Goal: Task Accomplishment & Management: Complete application form

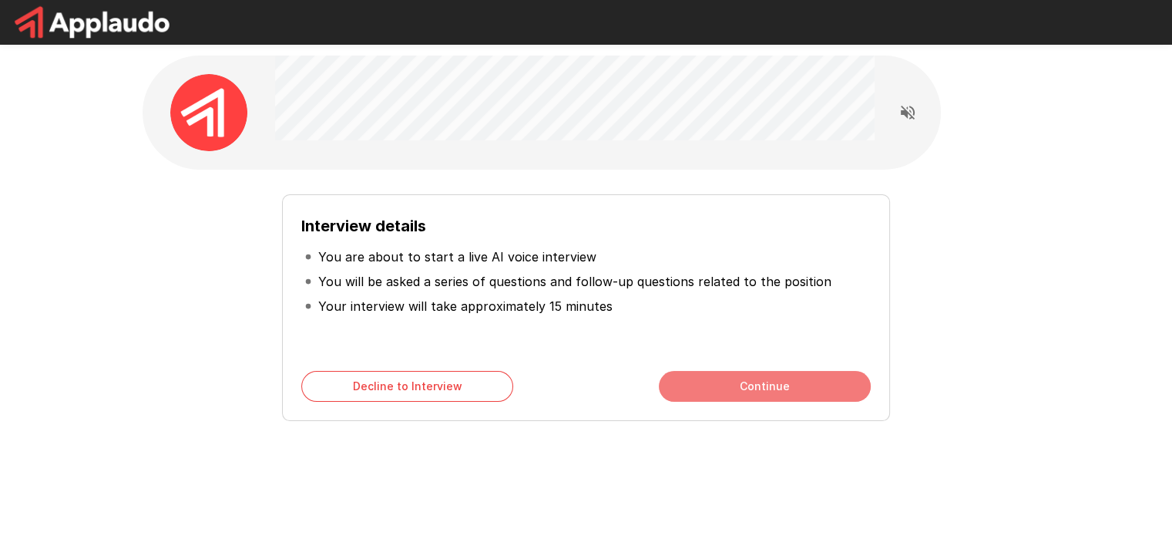
click at [745, 375] on button "Continue" at bounding box center [765, 386] width 212 height 31
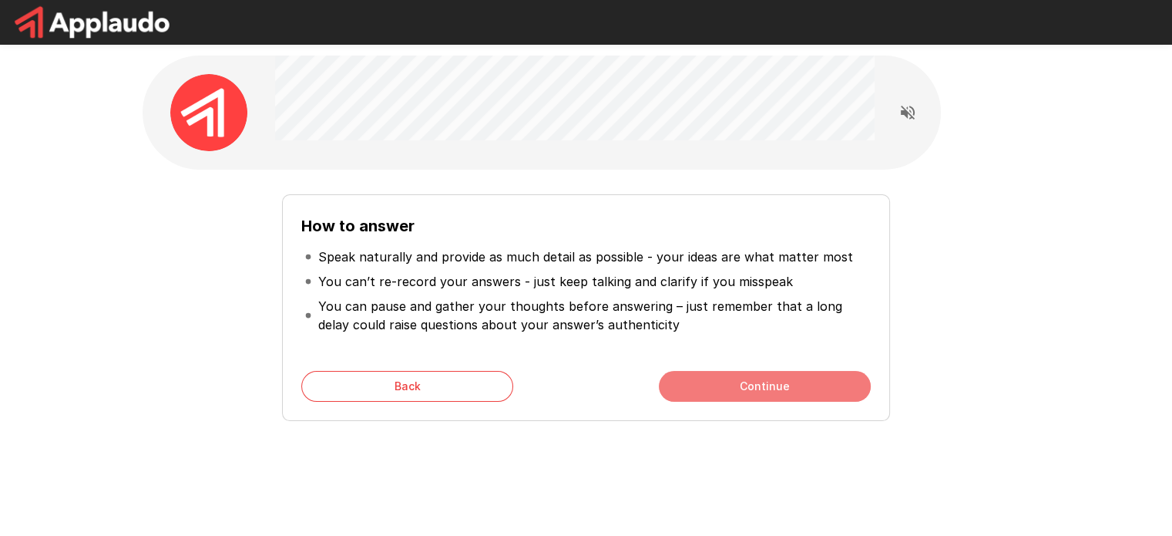
click at [745, 375] on button "Continue" at bounding box center [765, 386] width 212 height 31
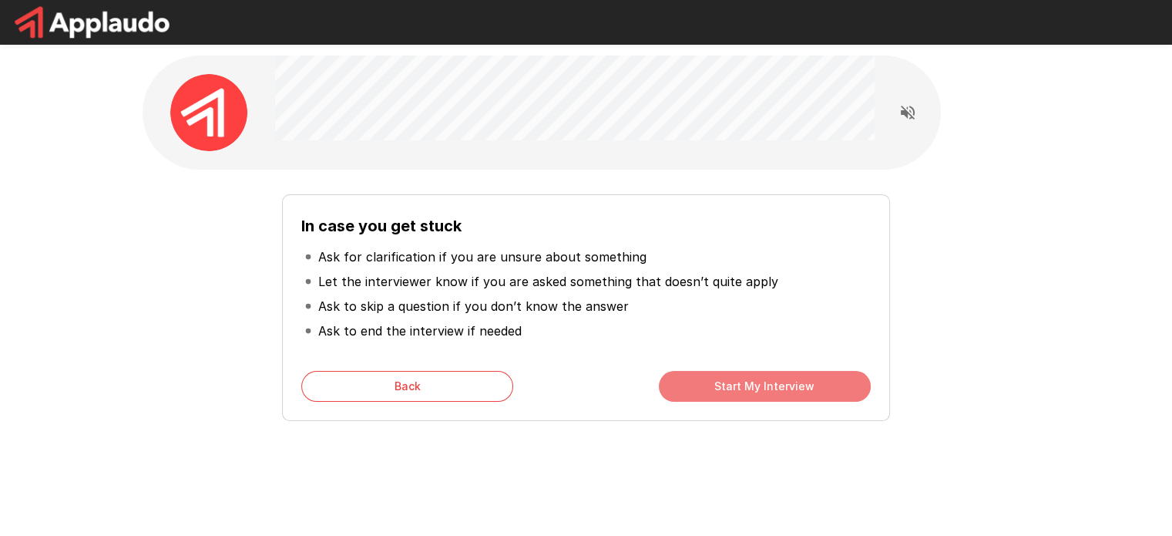
click at [745, 375] on button "Start My Interview" at bounding box center [765, 386] width 212 height 31
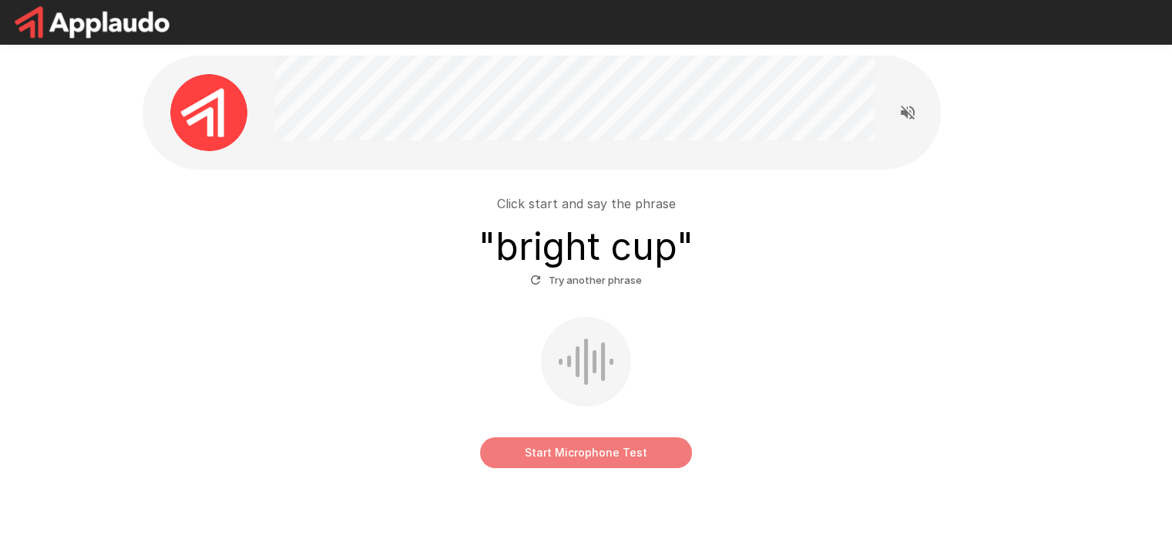
click at [552, 456] on button "Start Microphone Test" at bounding box center [586, 452] width 212 height 31
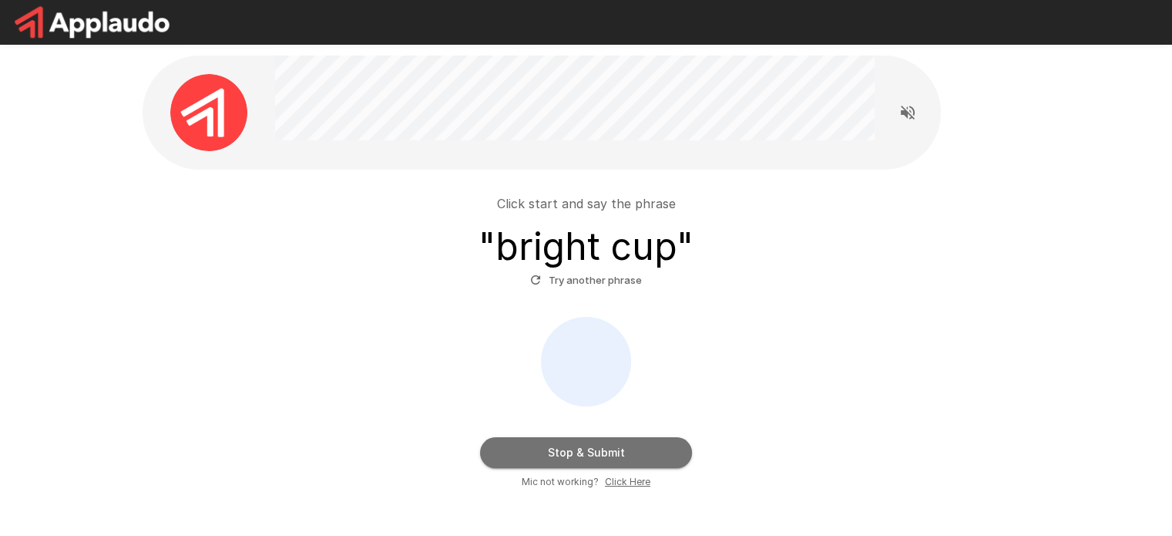
click at [552, 456] on button "Stop & Submit" at bounding box center [586, 452] width 212 height 31
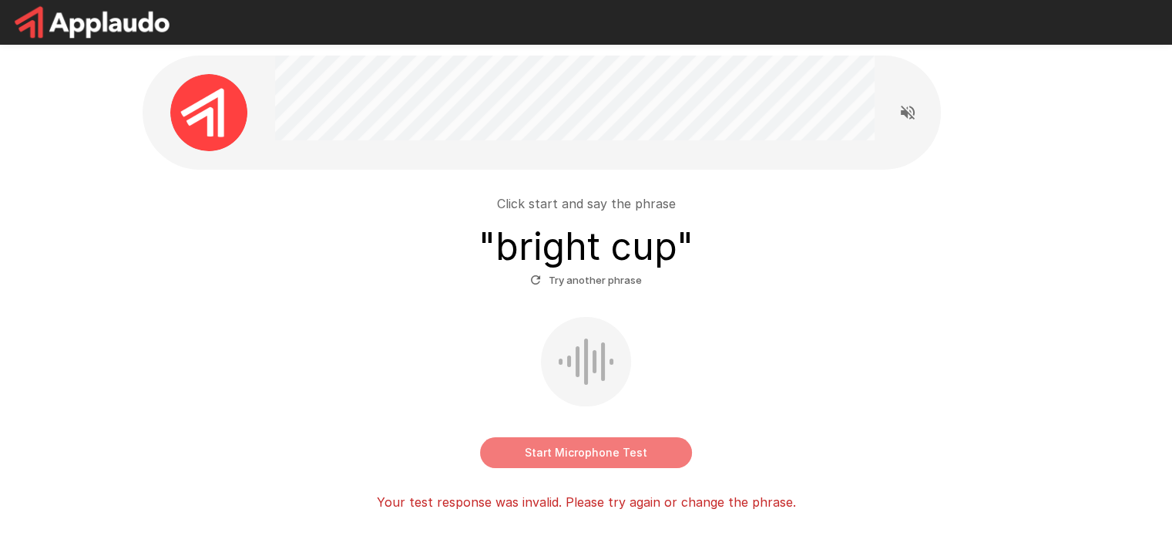
click at [598, 449] on button "Start Microphone Test" at bounding box center [586, 452] width 212 height 31
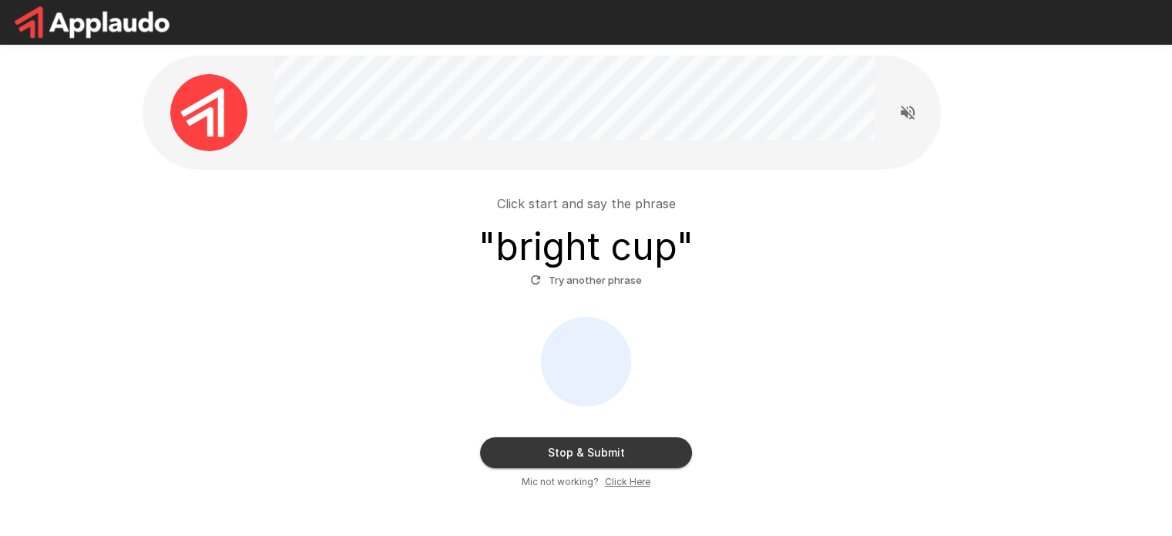
click at [598, 449] on button "Stop & Submit" at bounding box center [586, 452] width 212 height 31
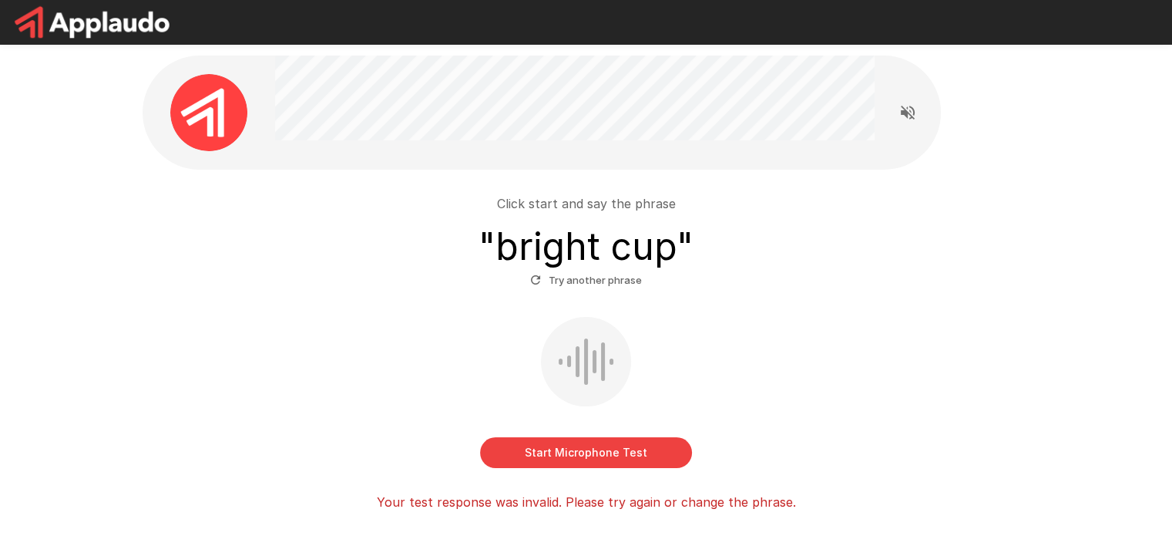
drag, startPoint x: 841, startPoint y: 391, endPoint x: 841, endPoint y: 351, distance: 40.1
click at [841, 391] on div "Start Microphone Test" at bounding box center [587, 392] width 876 height 151
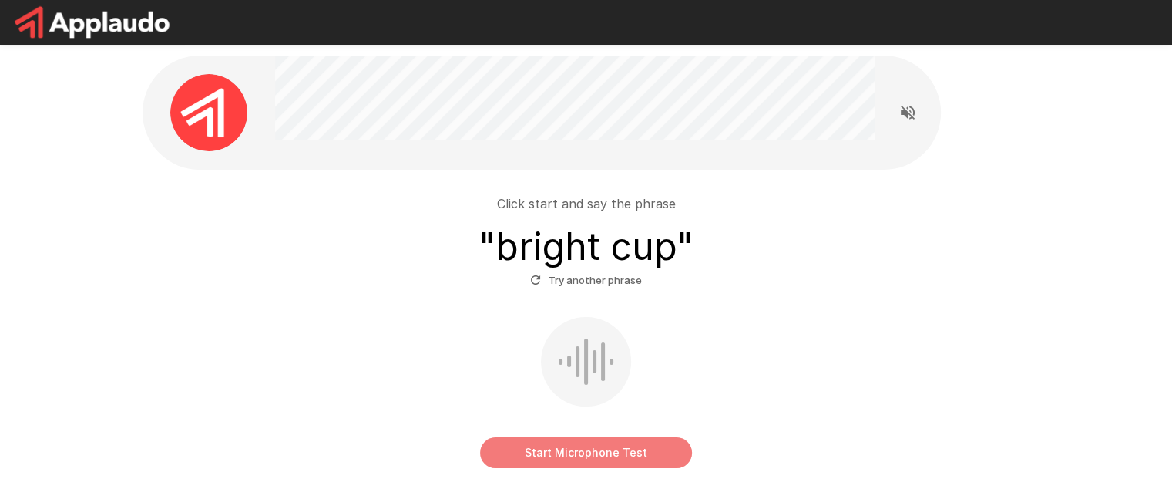
click at [543, 448] on button "Start Microphone Test" at bounding box center [586, 452] width 212 height 31
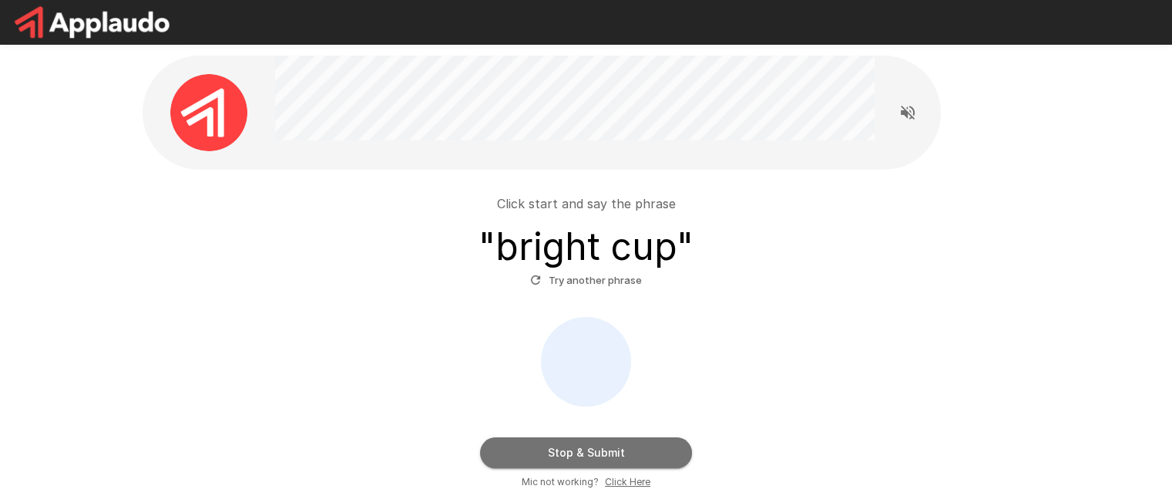
click at [543, 448] on button "Stop & Submit" at bounding box center [586, 452] width 212 height 31
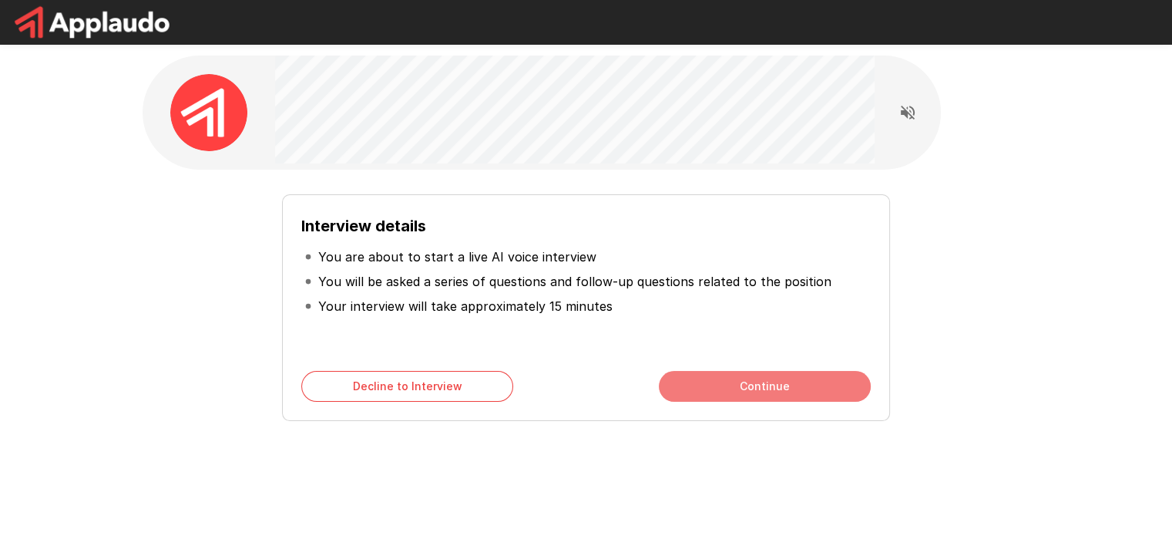
click at [741, 385] on button "Continue" at bounding box center [765, 386] width 212 height 31
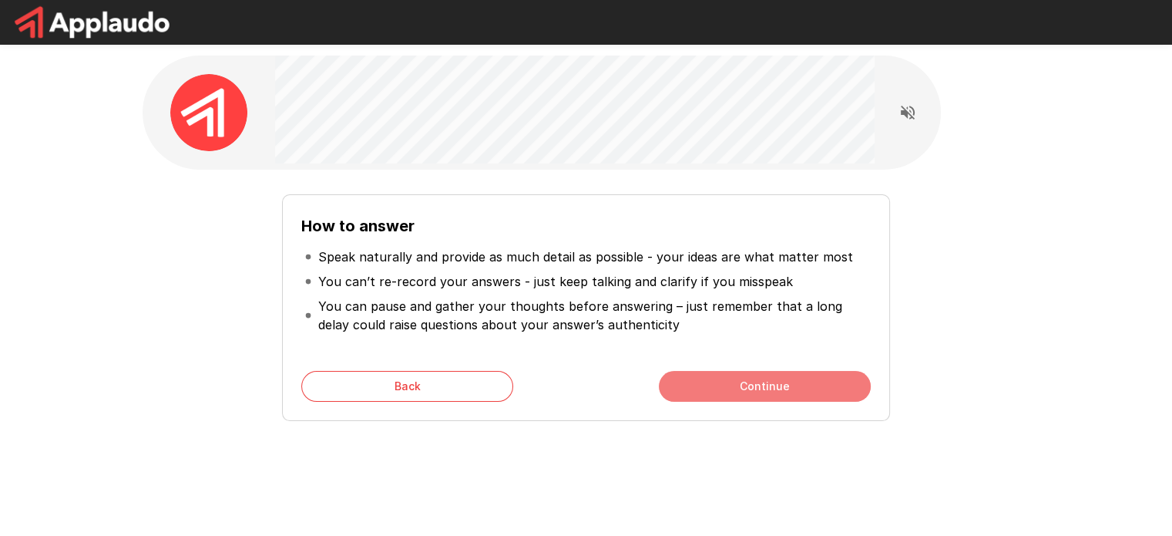
click at [741, 385] on button "Continue" at bounding box center [765, 386] width 212 height 31
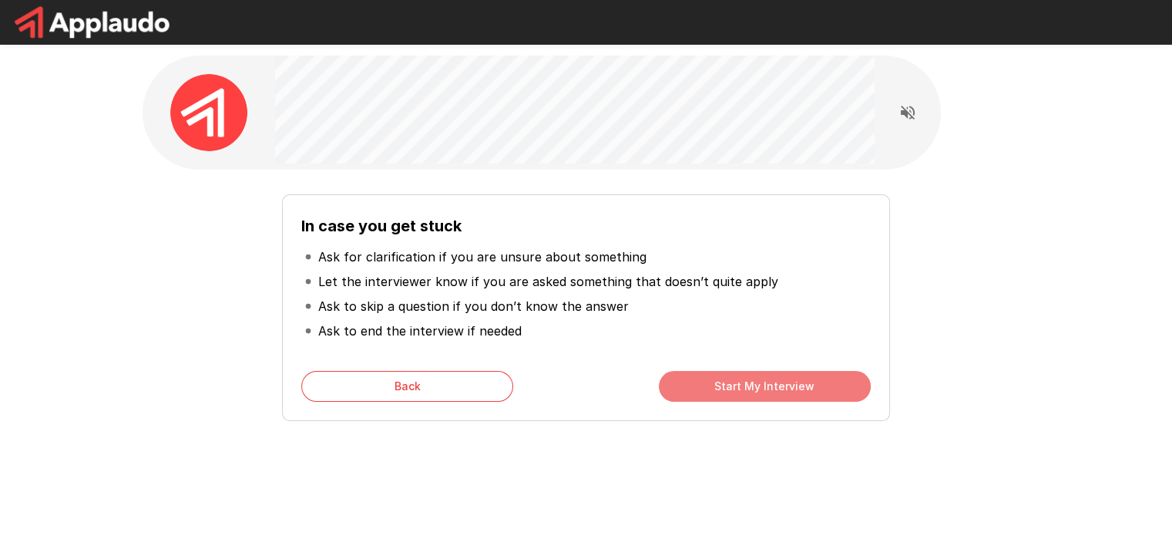
click at [741, 385] on button "Start My Interview" at bounding box center [765, 386] width 212 height 31
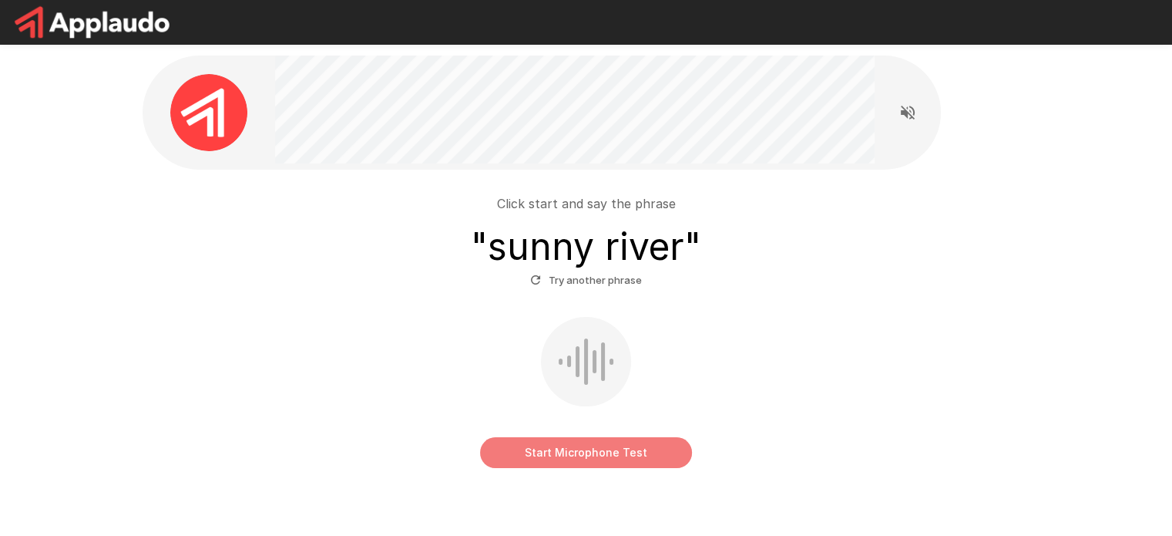
click at [555, 449] on button "Start Microphone Test" at bounding box center [586, 452] width 212 height 31
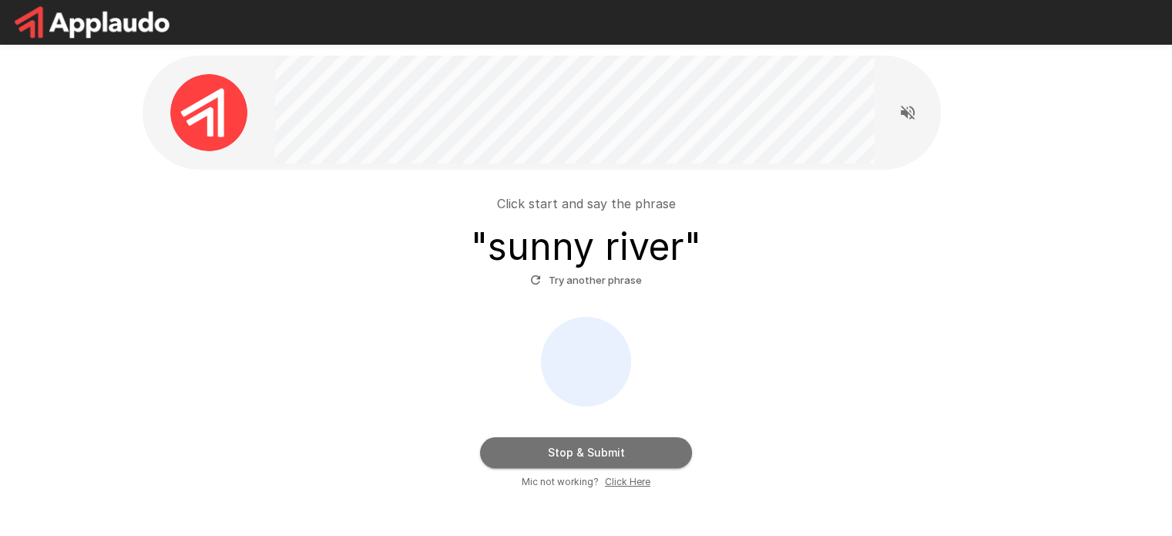
click at [555, 449] on button "Stop & Submit" at bounding box center [586, 452] width 212 height 31
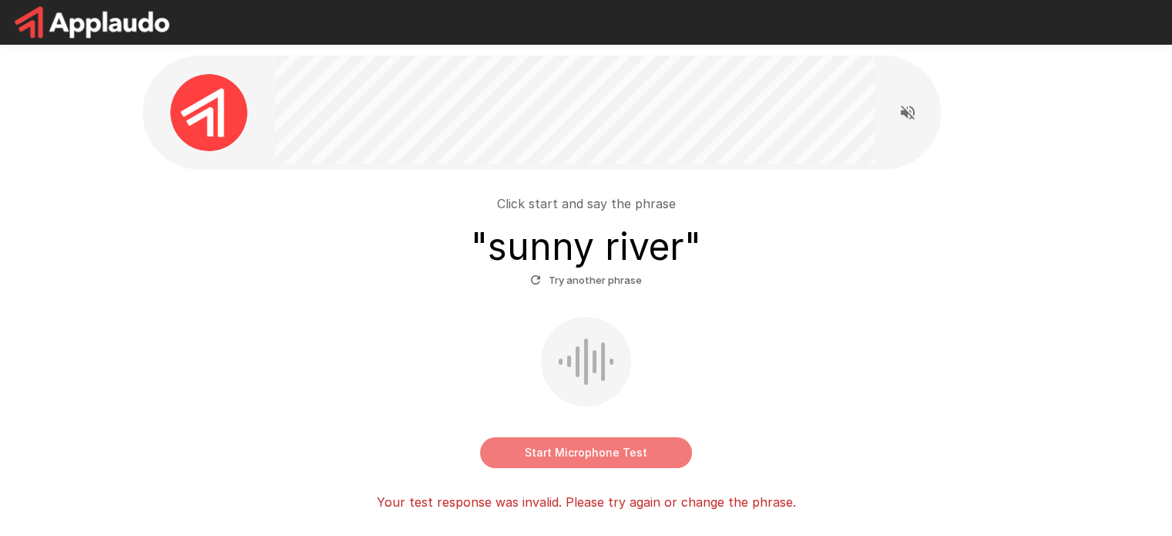
click at [576, 452] on button "Start Microphone Test" at bounding box center [586, 452] width 212 height 31
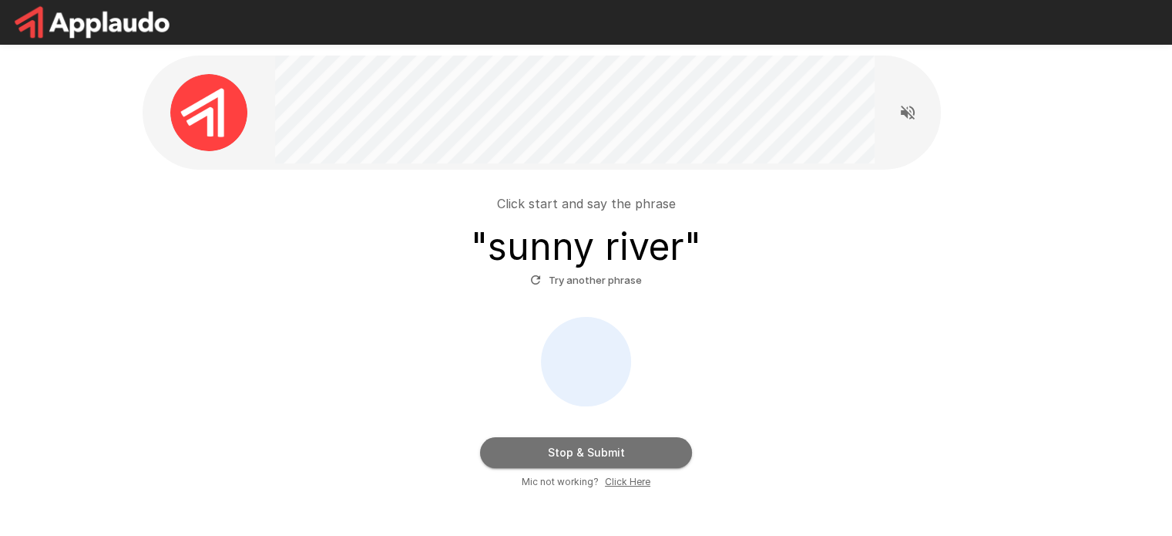
click at [576, 452] on button "Stop & Submit" at bounding box center [586, 452] width 212 height 31
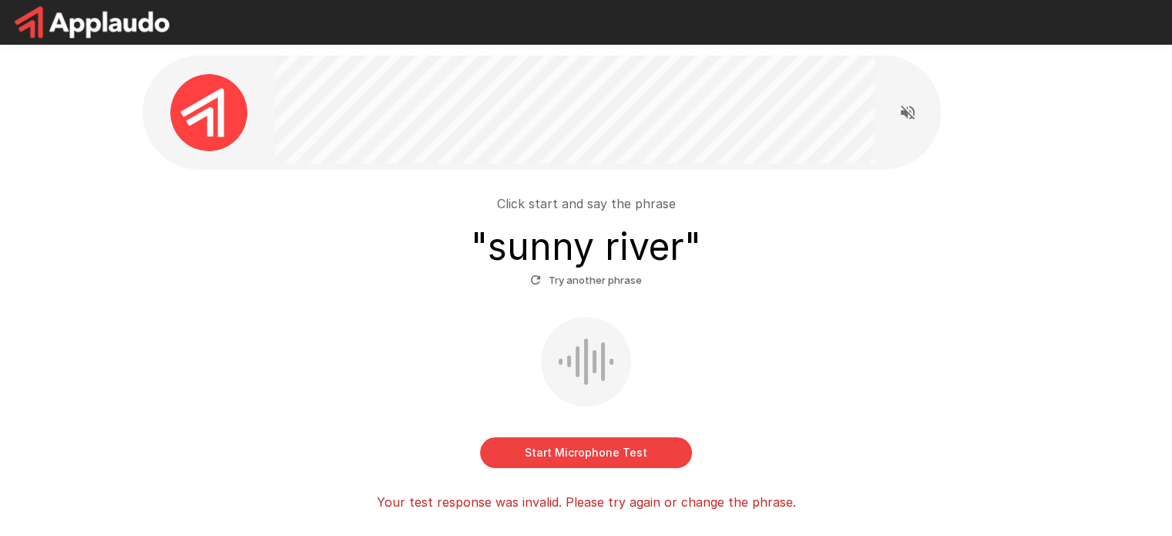
click at [580, 446] on button "Start Microphone Test" at bounding box center [586, 452] width 212 height 31
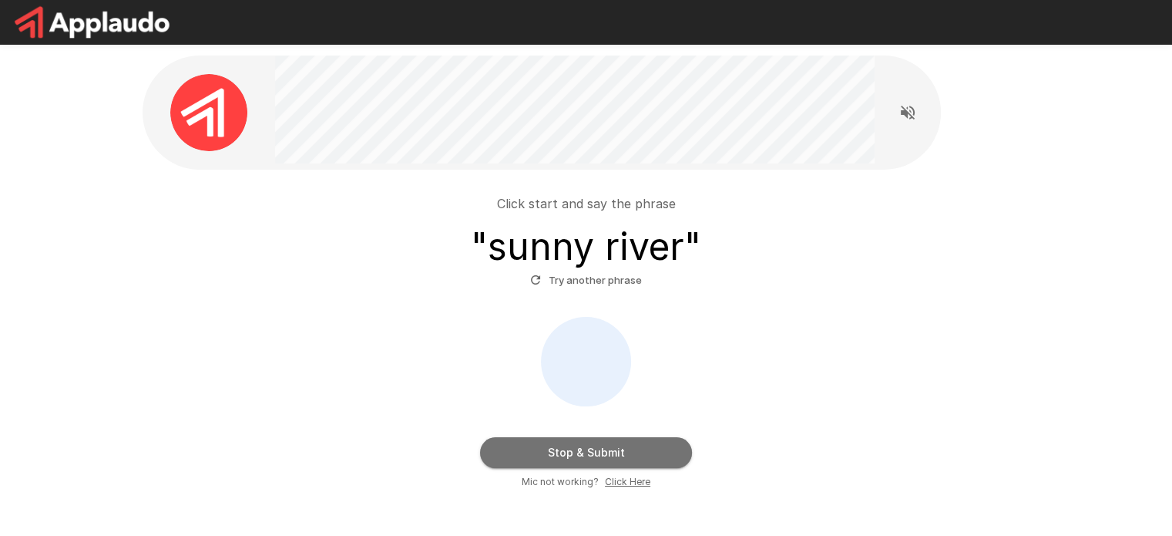
click at [580, 446] on button "Stop & Submit" at bounding box center [586, 452] width 212 height 31
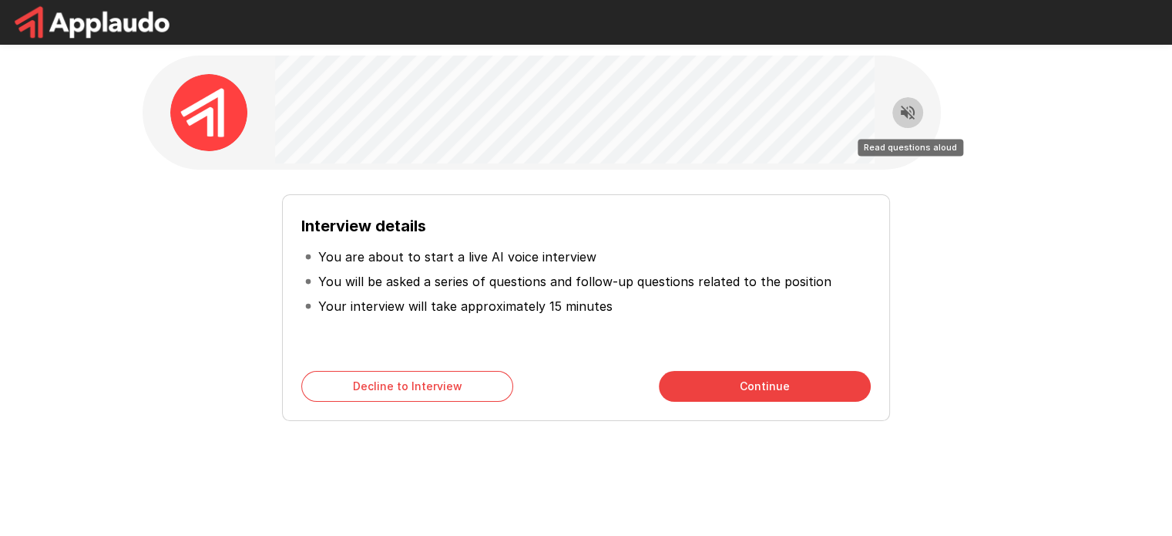
click at [907, 119] on icon "Read questions aloud" at bounding box center [908, 112] width 19 height 19
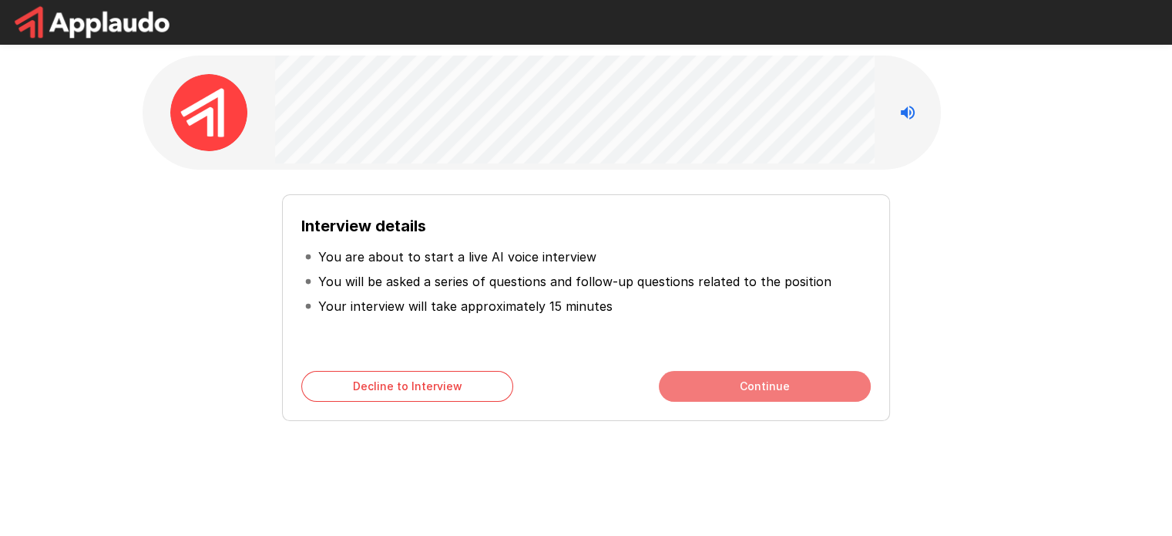
click at [759, 391] on button "Continue" at bounding box center [765, 386] width 212 height 31
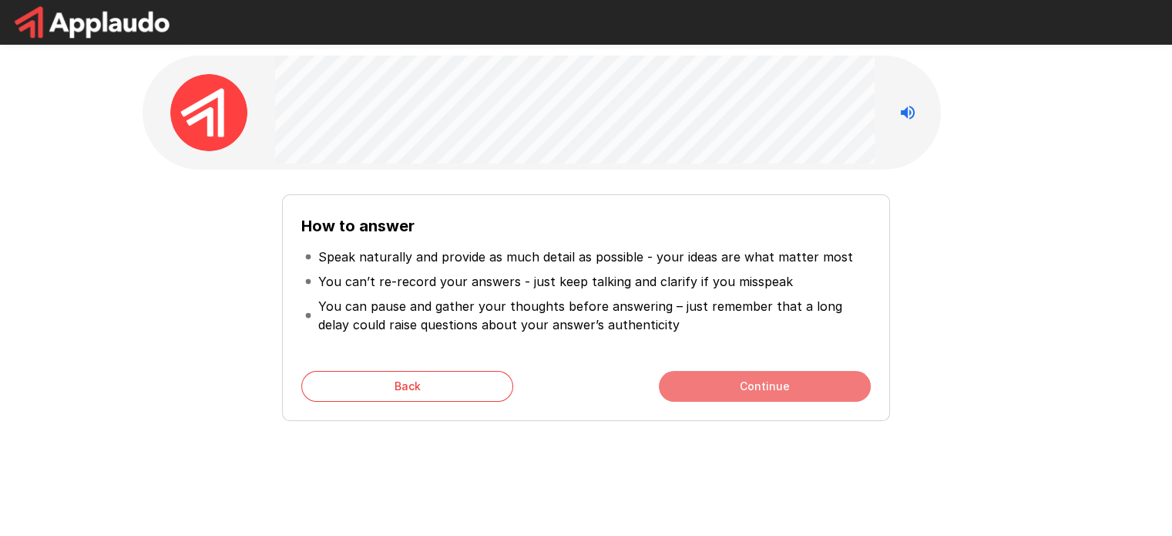
click at [745, 401] on button "Continue" at bounding box center [765, 386] width 212 height 31
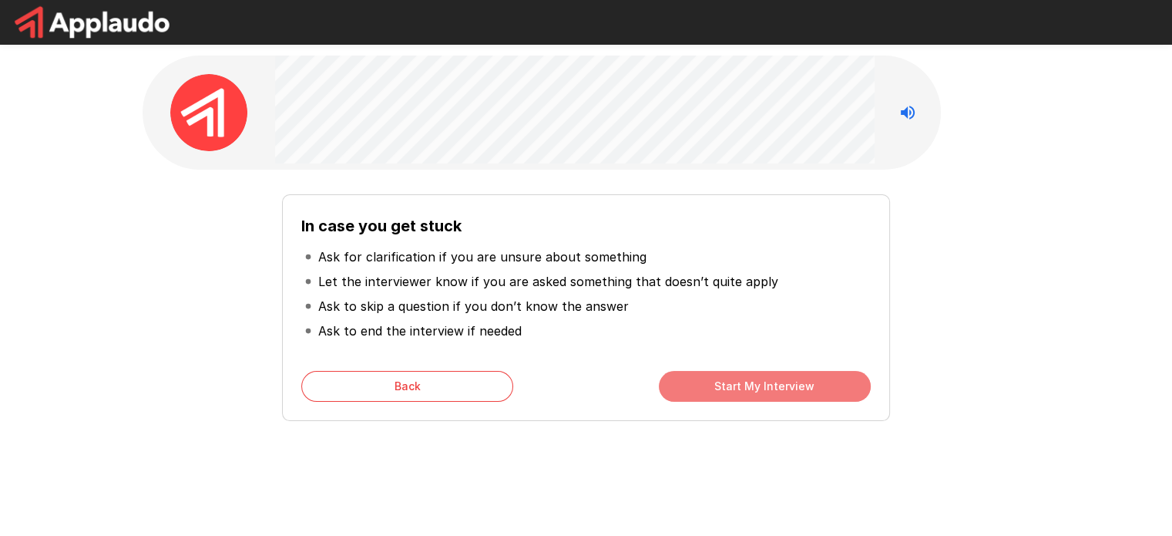
click at [726, 378] on button "Start My Interview" at bounding box center [765, 386] width 212 height 31
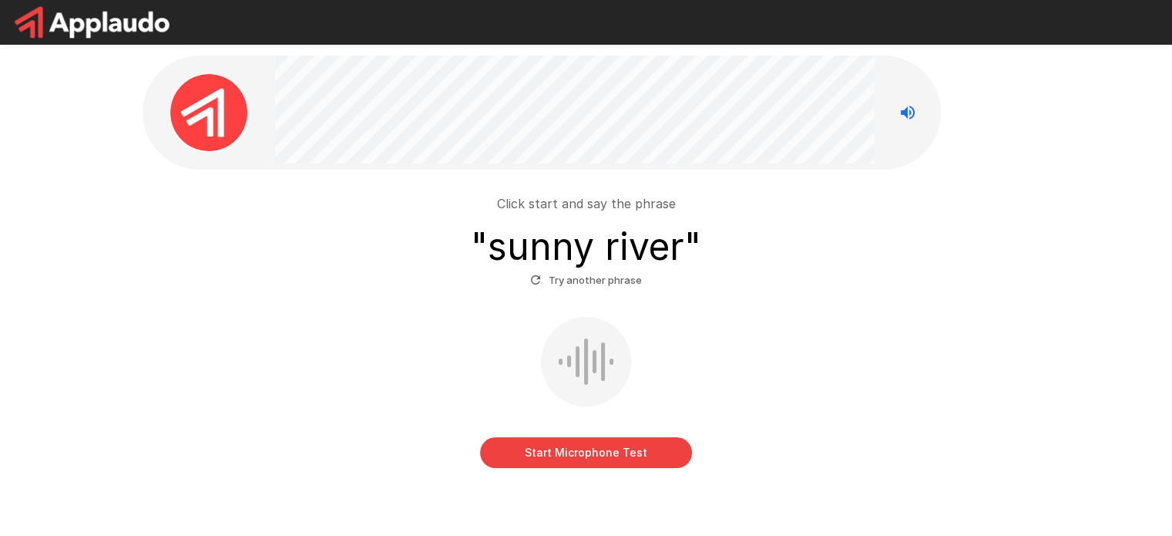
click at [582, 441] on button "Start Microphone Test" at bounding box center [586, 452] width 212 height 31
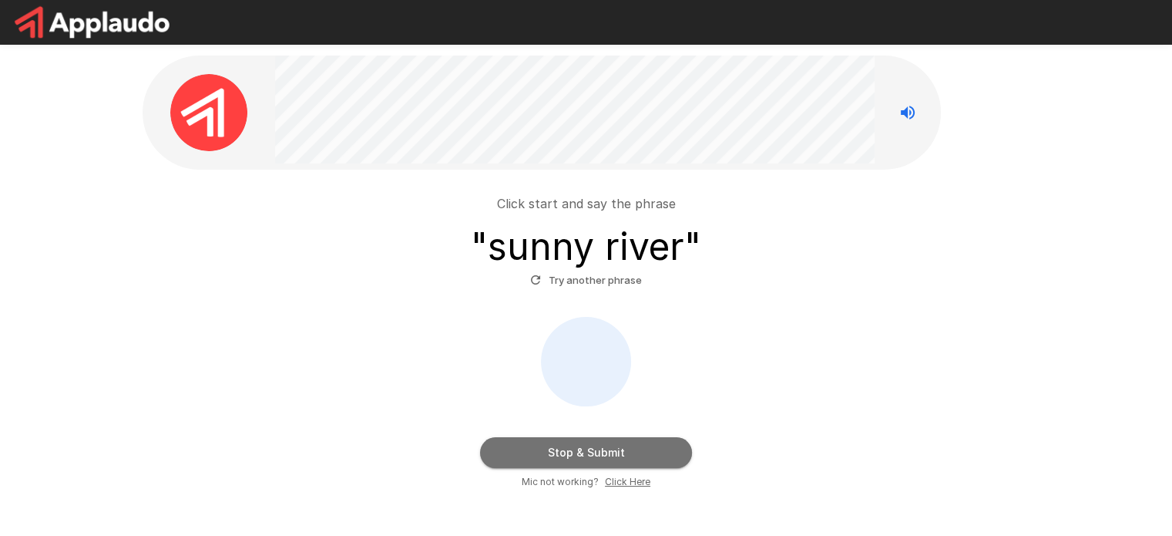
click at [582, 441] on button "Stop & Submit" at bounding box center [586, 452] width 212 height 31
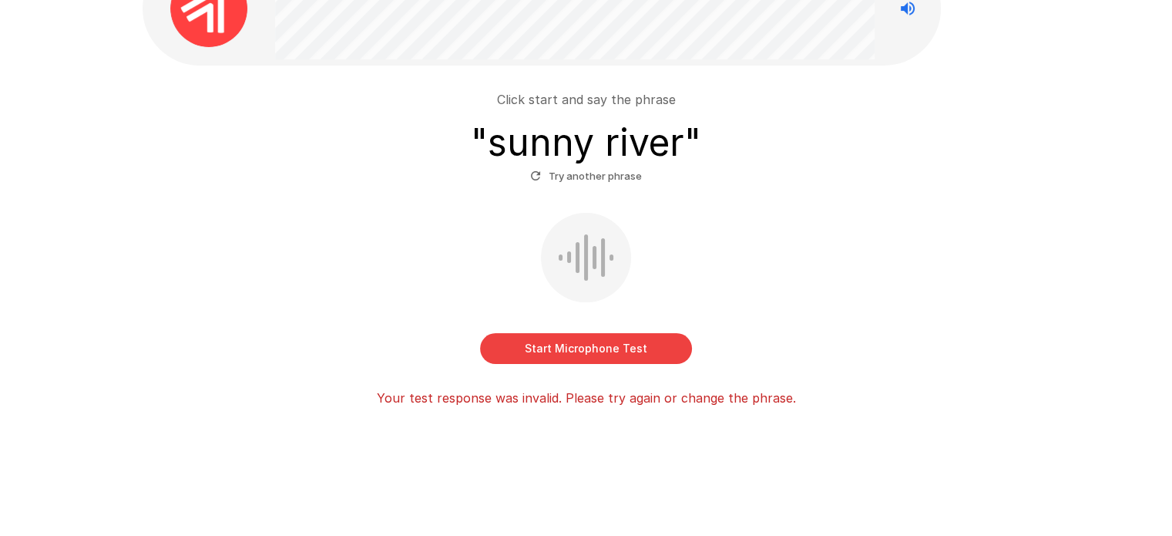
scroll to position [103, 0]
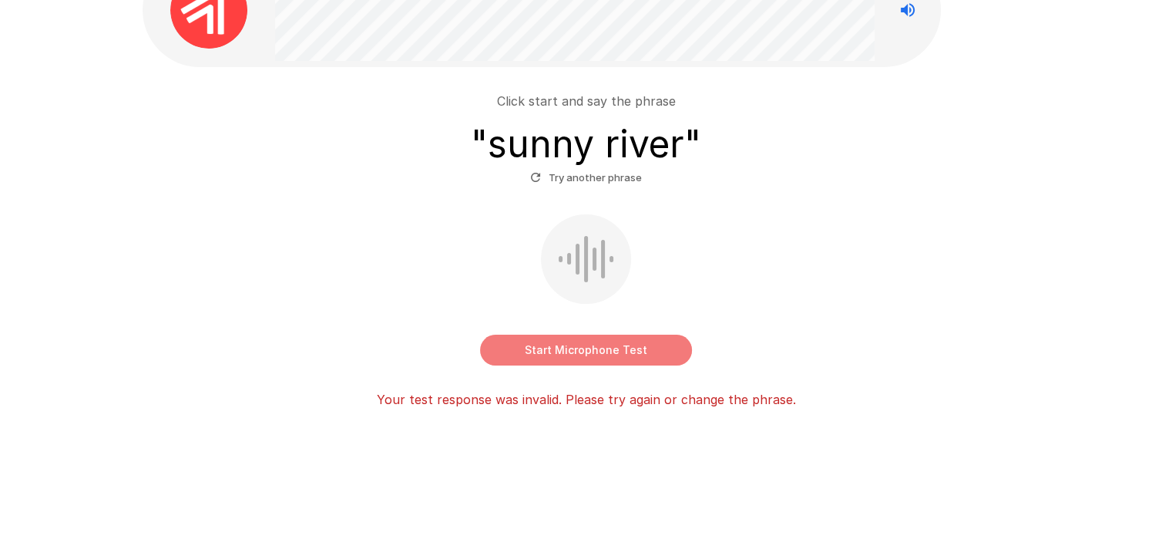
click at [582, 338] on button "Start Microphone Test" at bounding box center [586, 350] width 212 height 31
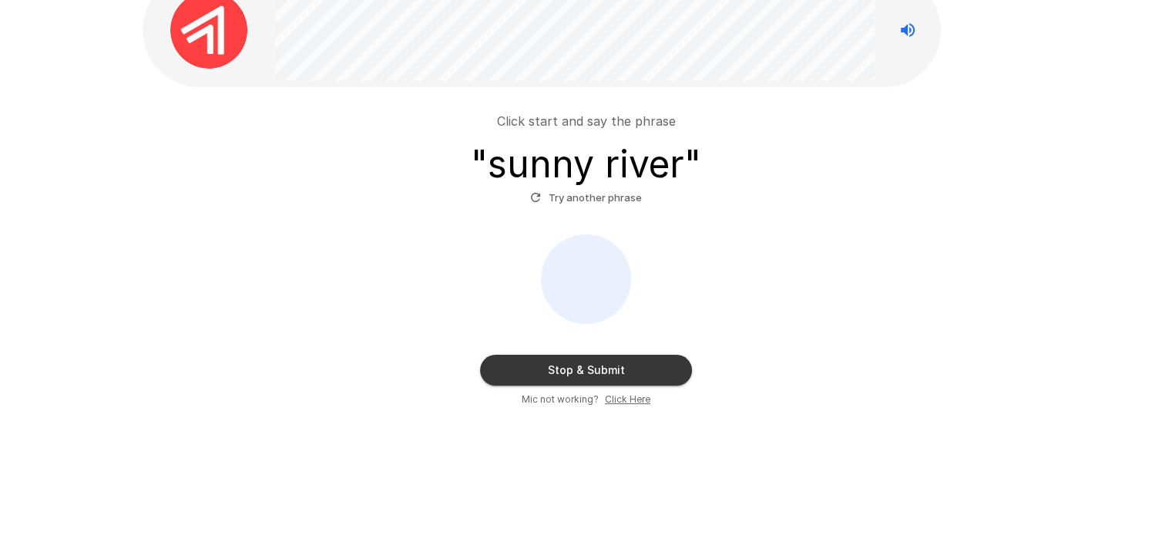
click at [623, 399] on u "Click Here" at bounding box center [627, 399] width 45 height 12
click at [624, 358] on button "Stop & Submit" at bounding box center [586, 370] width 212 height 31
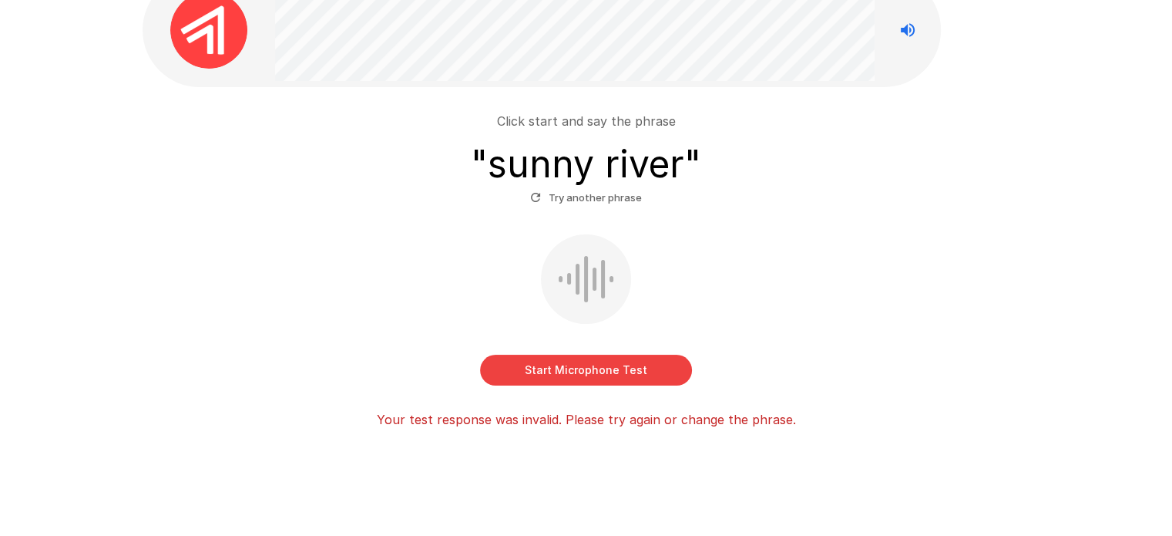
click at [969, 52] on div "Click start and say the phrase " sunny river " Try another phrase Start Microph…" at bounding box center [586, 238] width 925 height 641
click at [609, 372] on button "Start Microphone Test" at bounding box center [586, 370] width 212 height 31
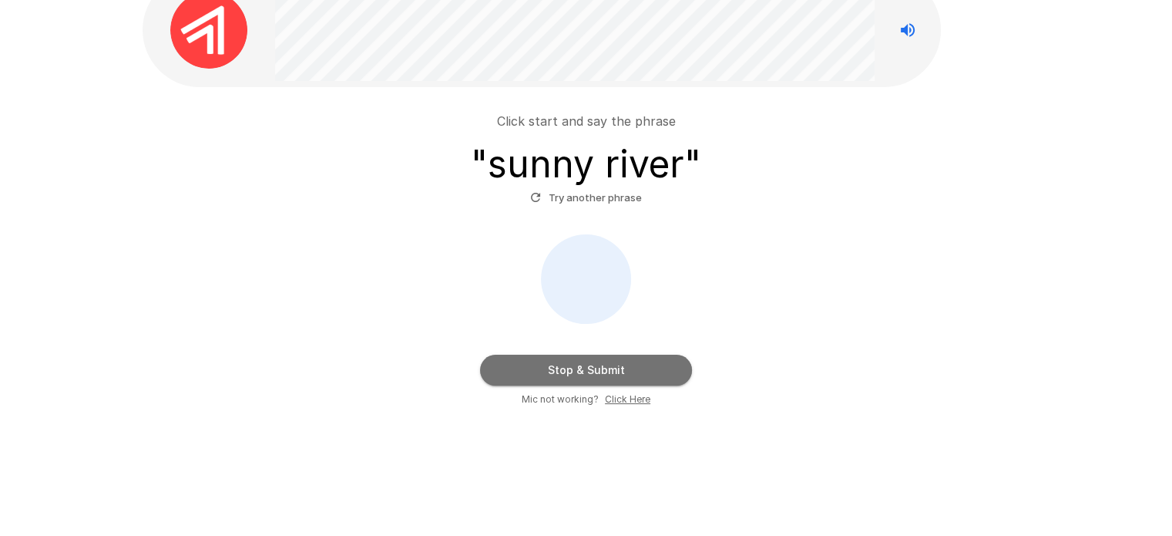
click at [609, 372] on button "Stop & Submit" at bounding box center [586, 370] width 212 height 31
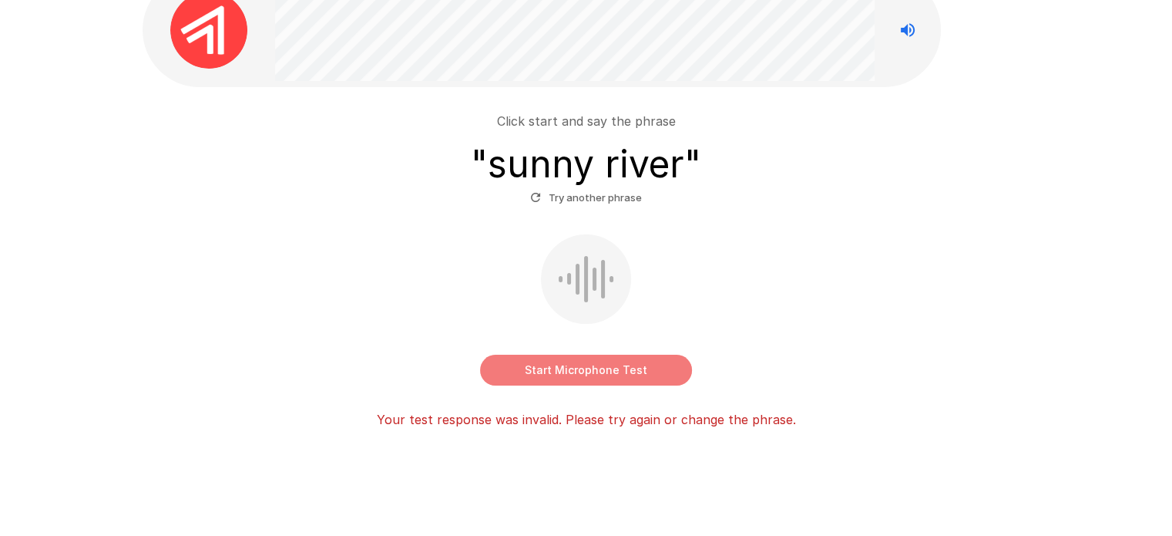
click at [609, 372] on button "Start Microphone Test" at bounding box center [586, 370] width 212 height 31
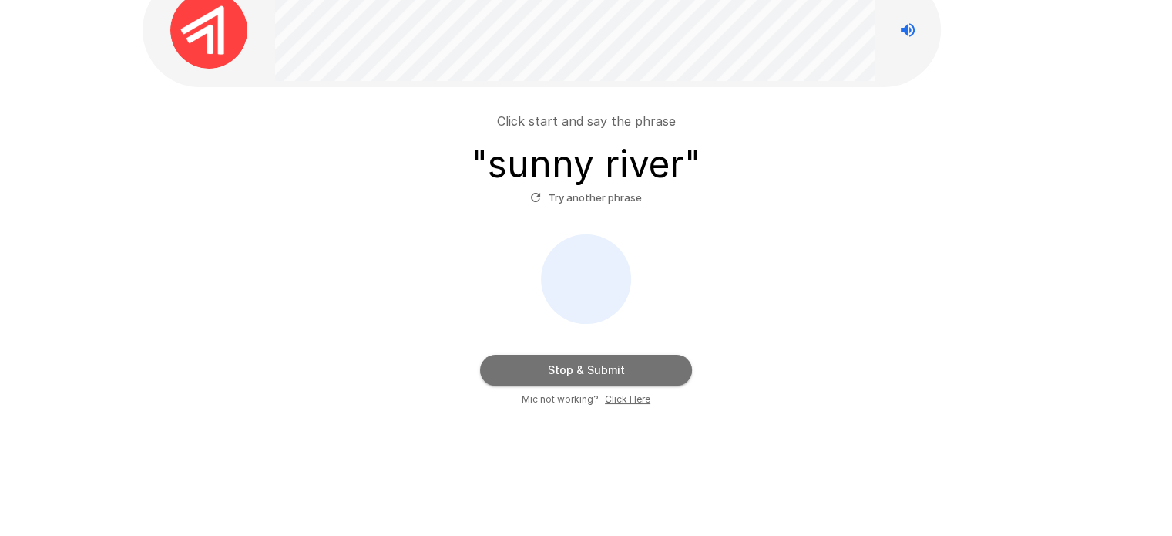
click at [609, 372] on button "Stop & Submit" at bounding box center [586, 370] width 212 height 31
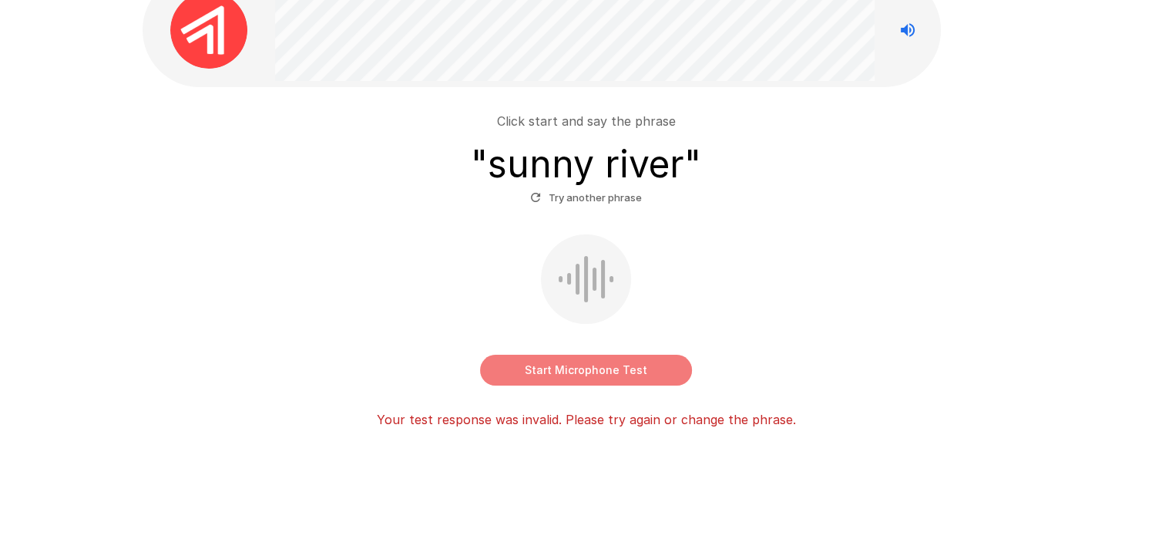
click at [552, 381] on button "Start Microphone Test" at bounding box center [586, 370] width 212 height 31
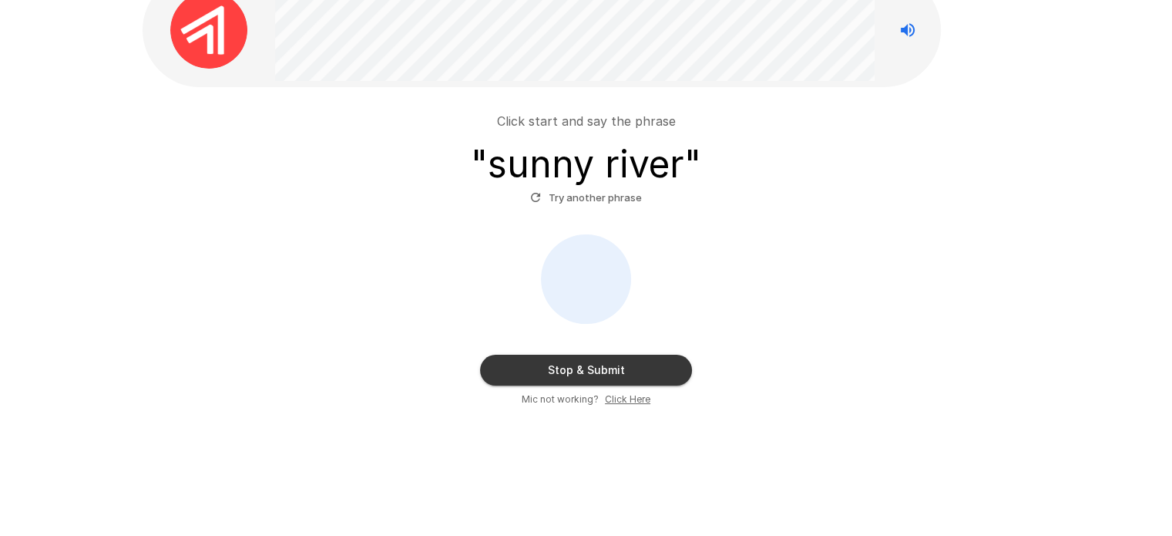
click at [552, 381] on button "Stop & Submit" at bounding box center [586, 370] width 212 height 31
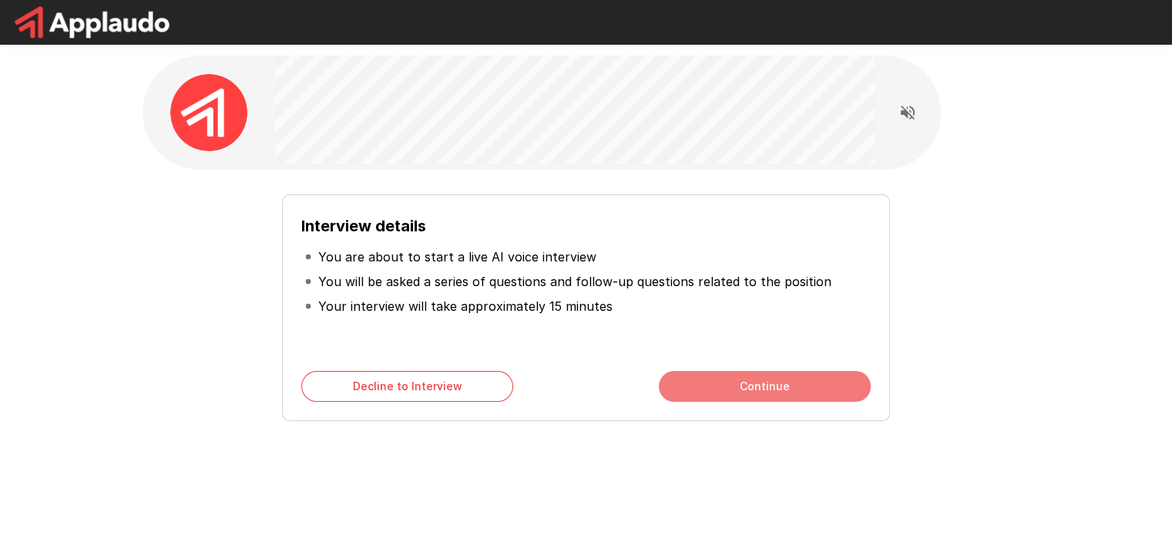
click at [783, 388] on button "Continue" at bounding box center [765, 386] width 212 height 31
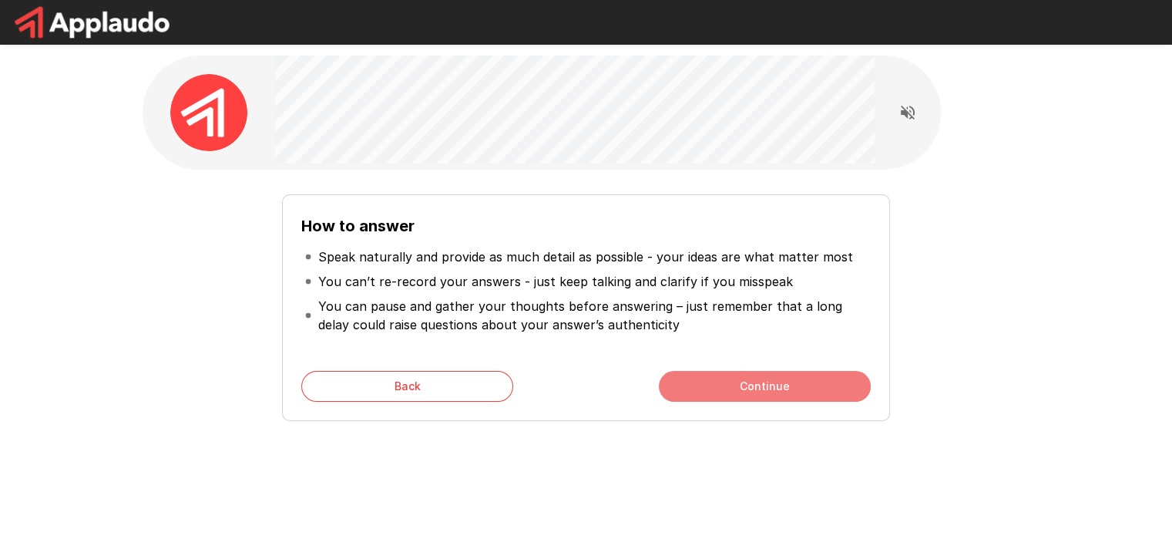
click at [750, 388] on button "Continue" at bounding box center [765, 386] width 212 height 31
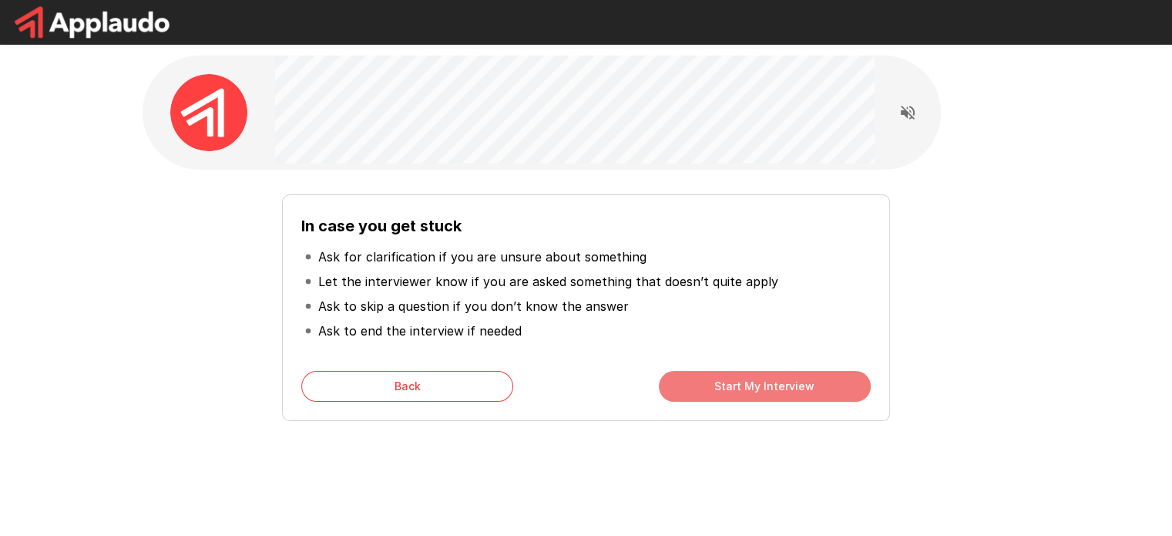
click at [750, 388] on button "Start My Interview" at bounding box center [765, 386] width 212 height 31
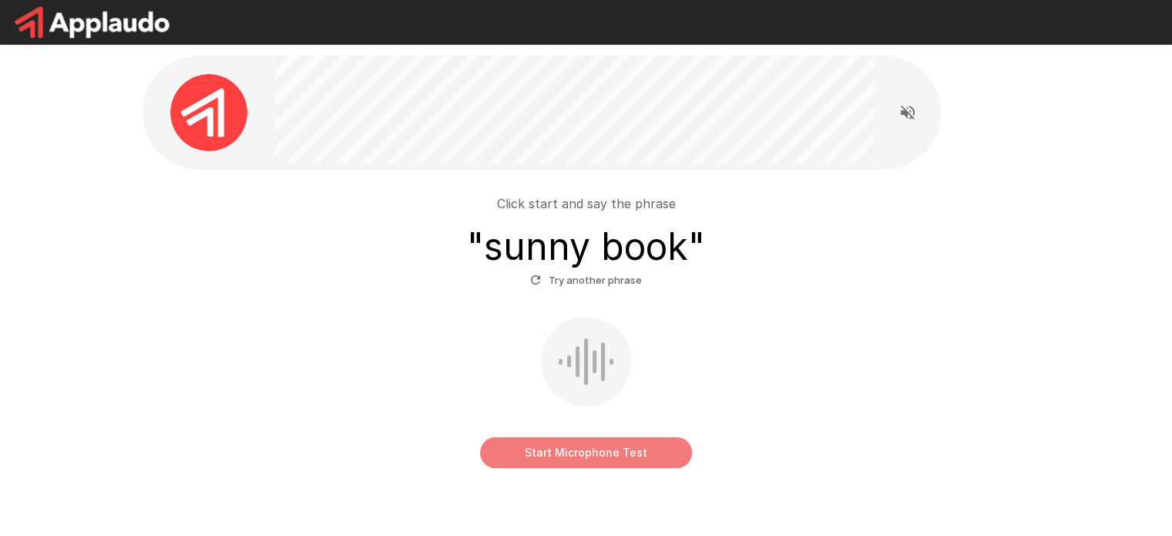
click at [580, 449] on button "Start Microphone Test" at bounding box center [586, 452] width 212 height 31
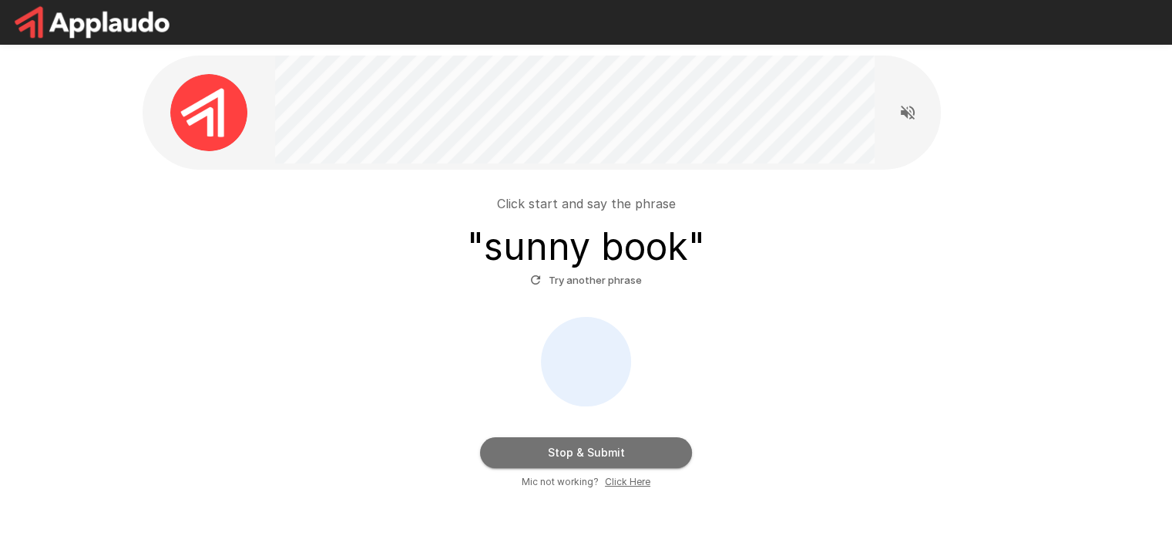
click at [580, 449] on button "Stop & Submit" at bounding box center [586, 452] width 212 height 31
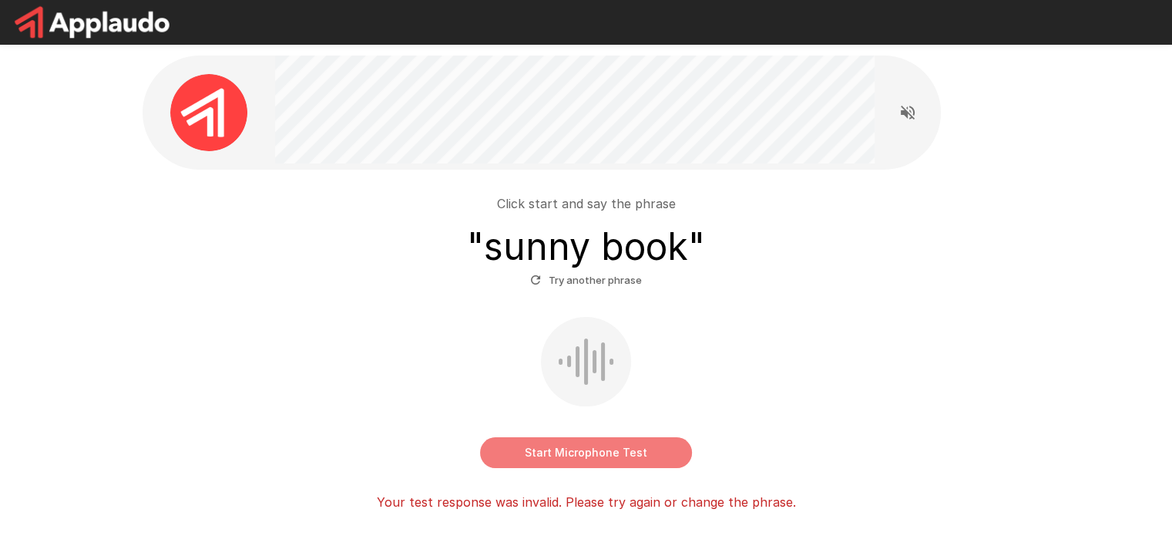
click at [580, 449] on button "Start Microphone Test" at bounding box center [586, 452] width 212 height 31
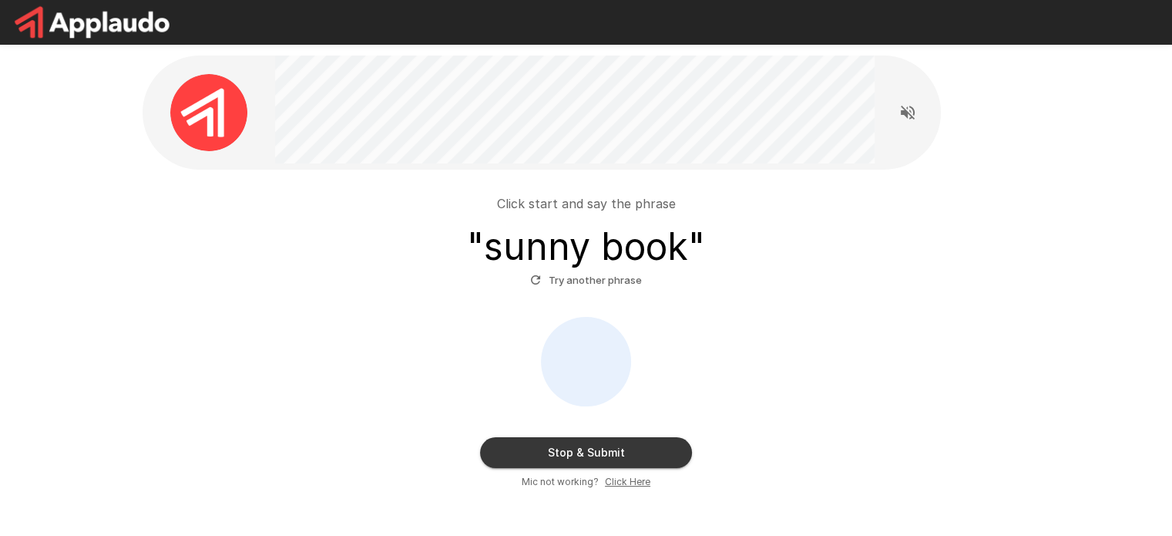
click at [626, 476] on u "Click Here" at bounding box center [627, 482] width 45 height 12
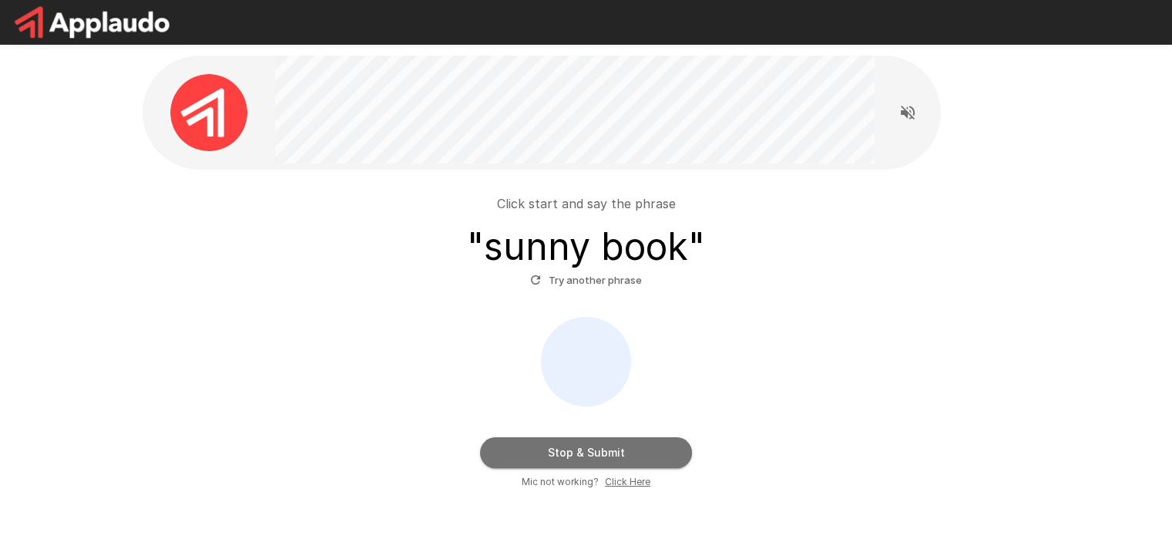
click at [597, 456] on button "Stop & Submit" at bounding box center [586, 452] width 212 height 31
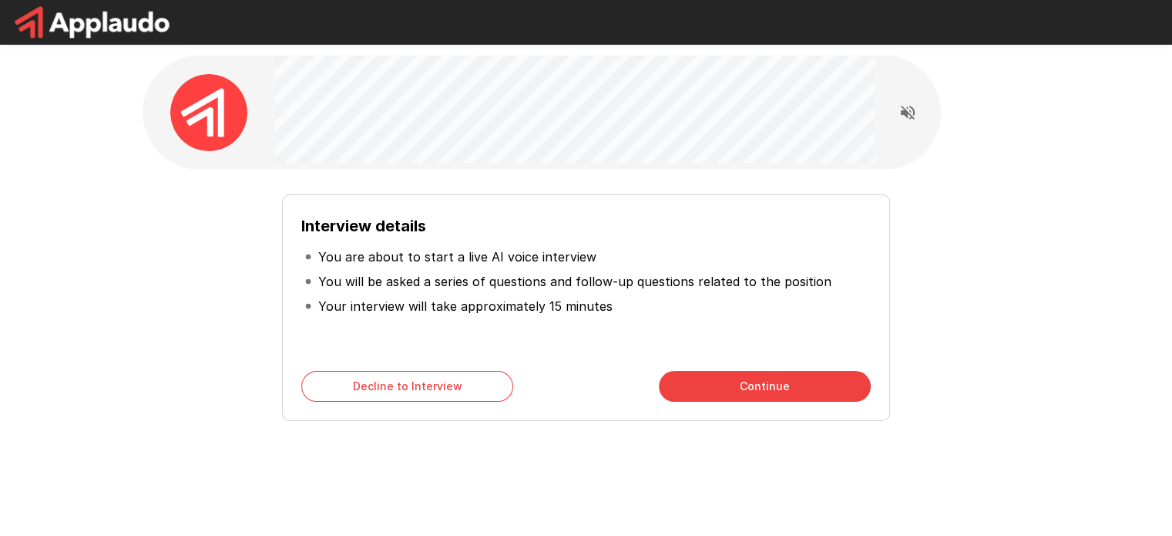
click at [791, 398] on button "Continue" at bounding box center [765, 386] width 212 height 31
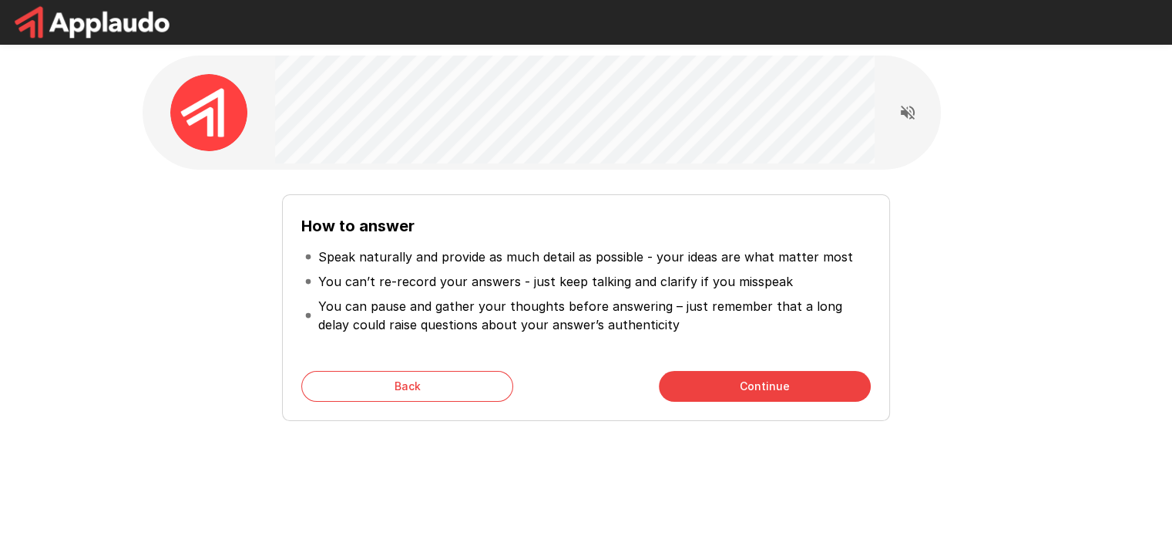
click at [791, 398] on button "Continue" at bounding box center [765, 386] width 212 height 31
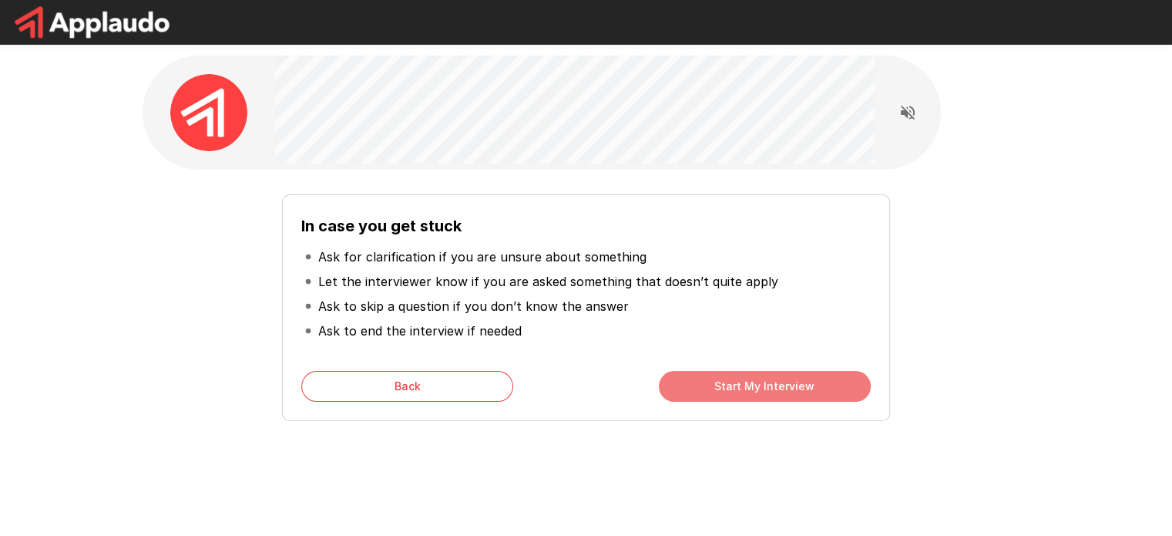
click at [791, 398] on button "Start My Interview" at bounding box center [765, 386] width 212 height 31
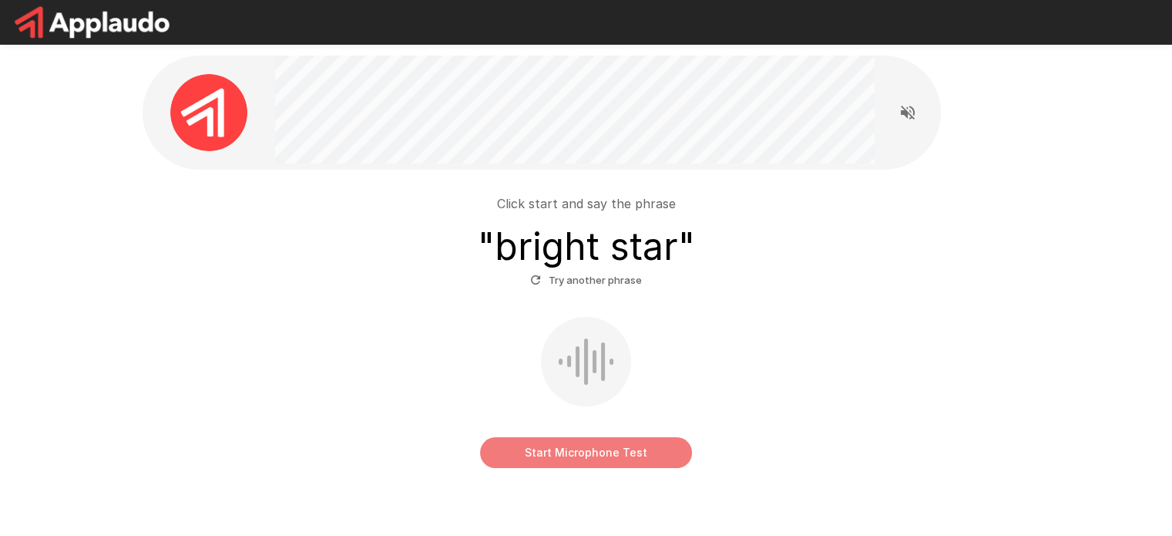
click at [588, 443] on button "Start Microphone Test" at bounding box center [586, 452] width 212 height 31
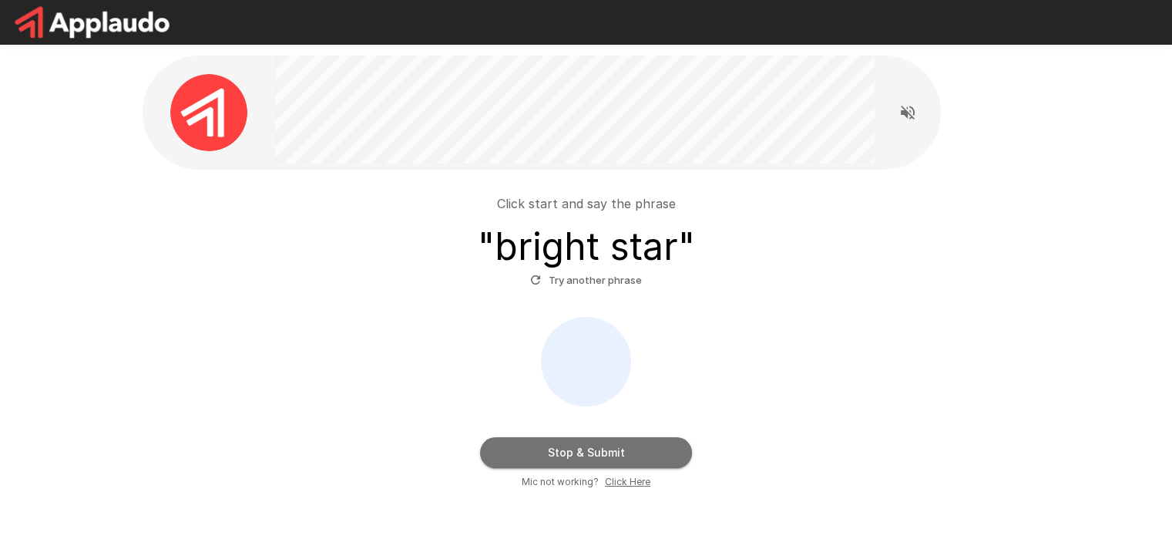
click at [588, 443] on button "Stop & Submit" at bounding box center [586, 452] width 212 height 31
